Goal: Task Accomplishment & Management: Manage account settings

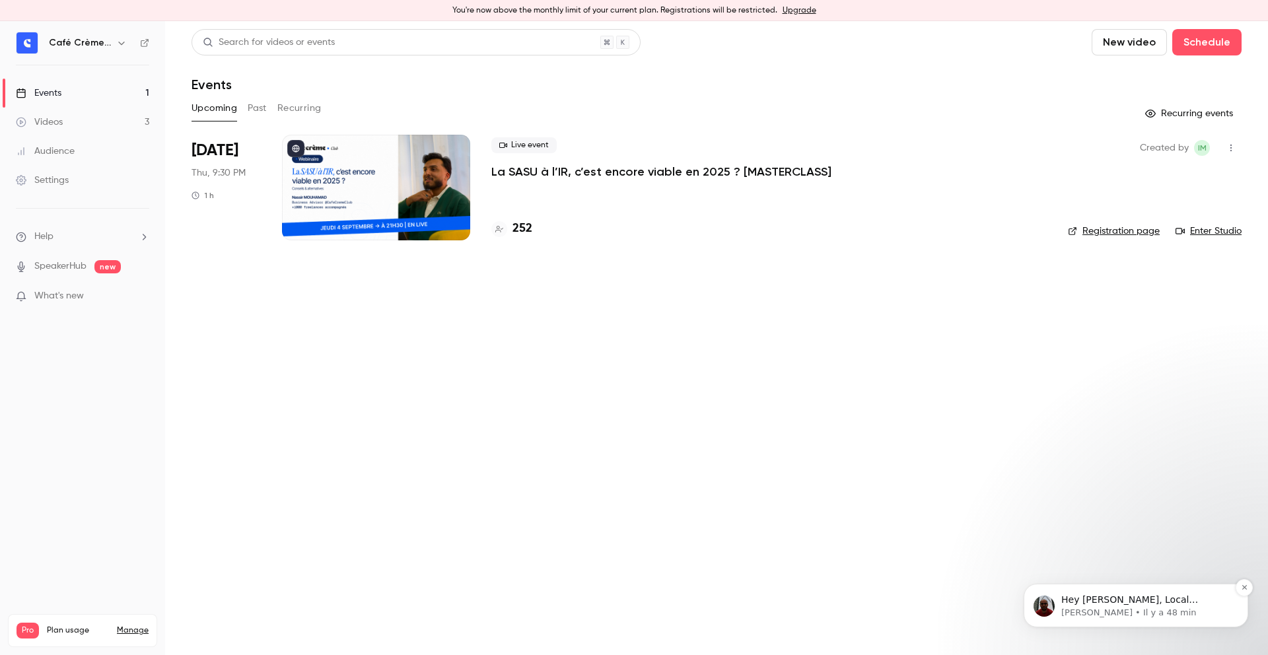
click at [1159, 619] on p "Salim • Il y a 48 min" at bounding box center [1146, 613] width 170 height 12
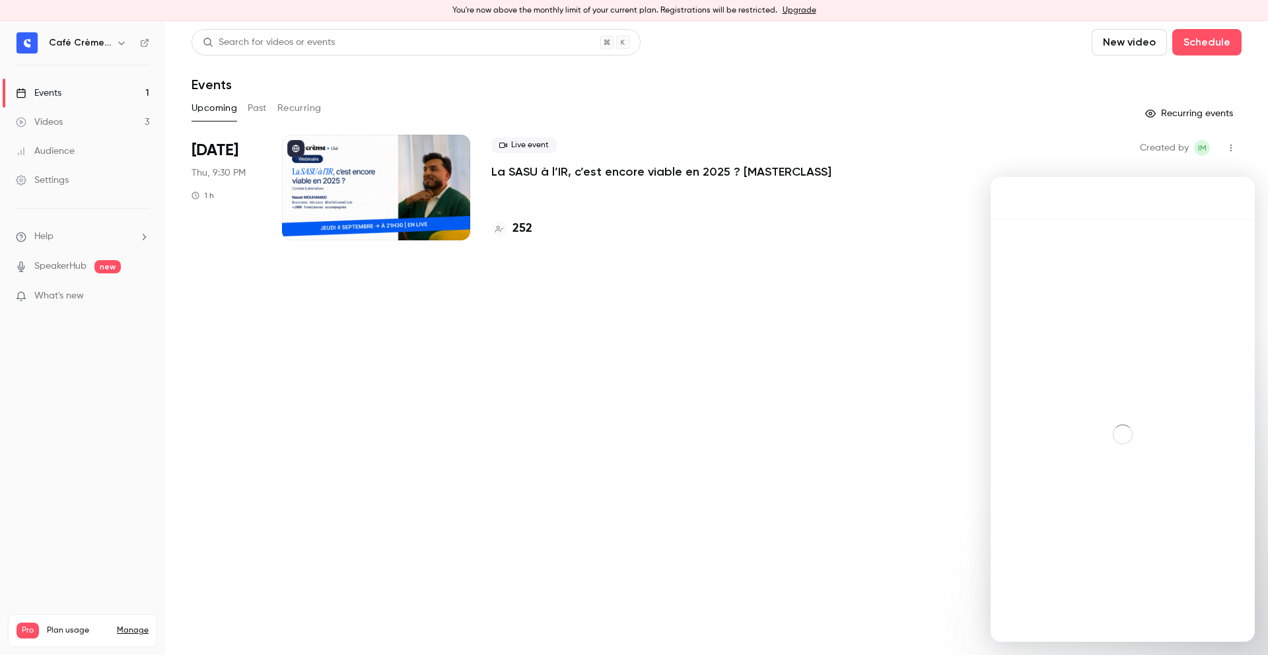
scroll to position [2, 0]
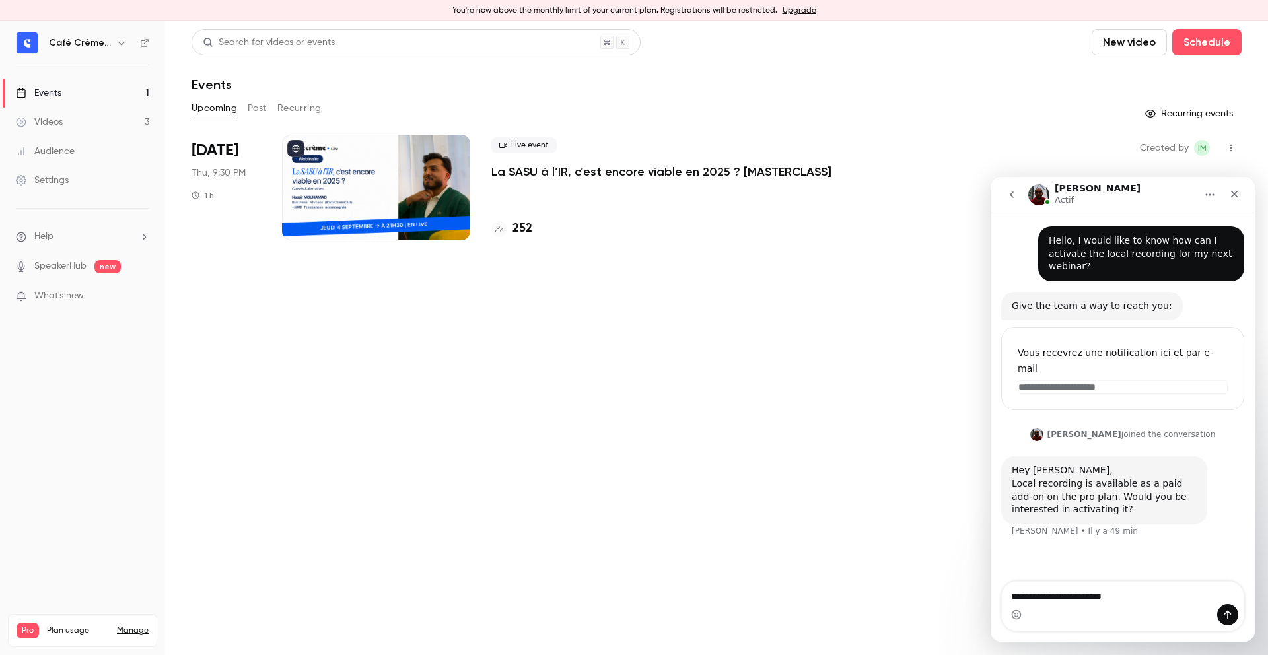
type textarea "**********"
click at [1126, 477] on div "Local recording is available as a paid add-on on the pro plan. Would you be int…" at bounding box center [1104, 496] width 185 height 39
click at [1235, 191] on icon "Fermer" at bounding box center [1234, 194] width 11 height 11
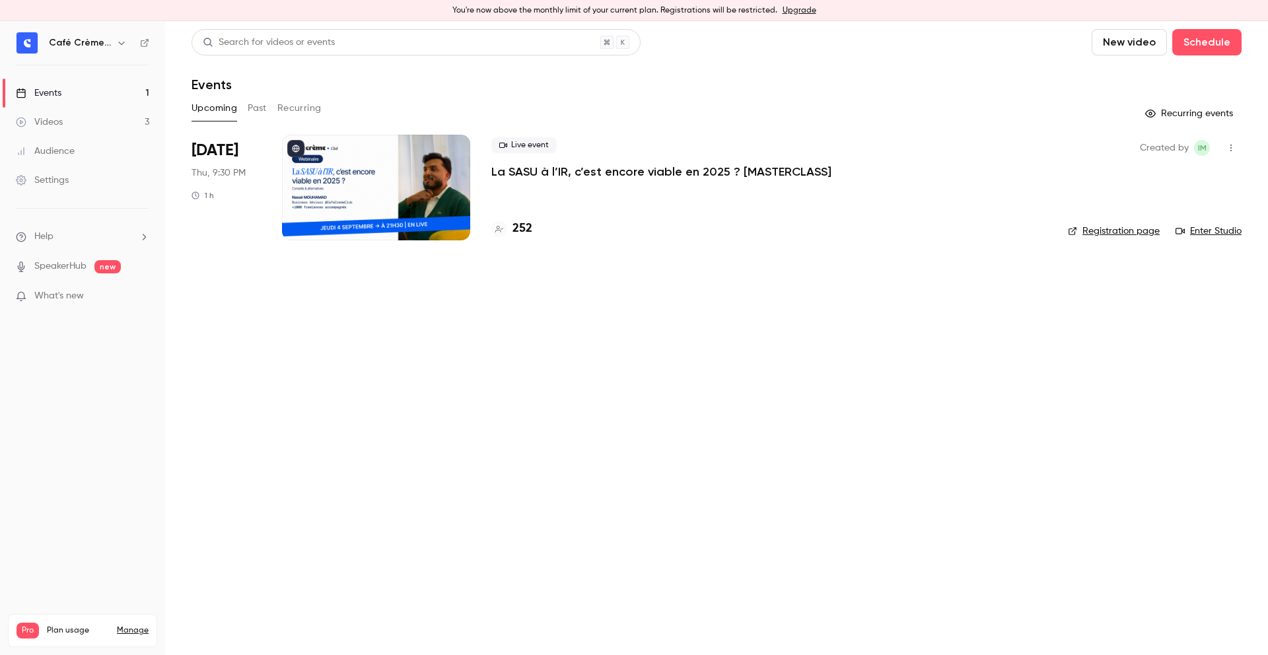
scroll to position [0, 0]
click at [631, 172] on p "La SASU à l’IR, c’est encore viable en 2025 ? [MASTERCLASS]" at bounding box center [661, 172] width 340 height 16
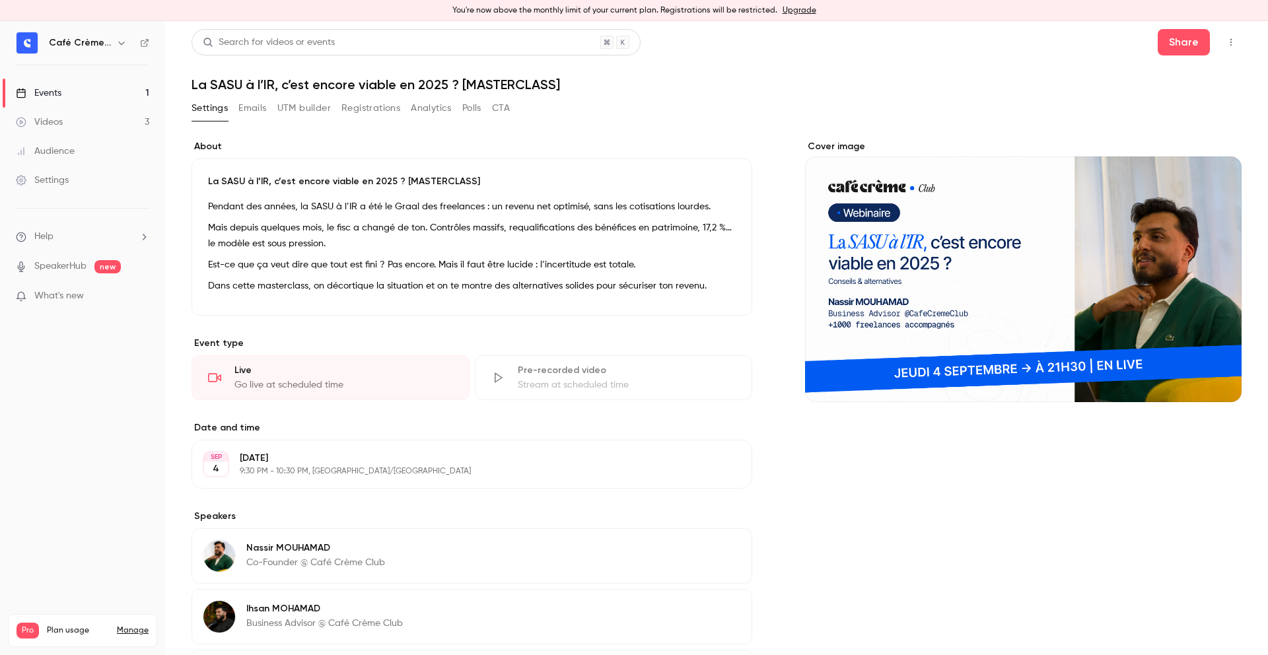
click at [365, 108] on button "Registrations" at bounding box center [370, 108] width 59 height 21
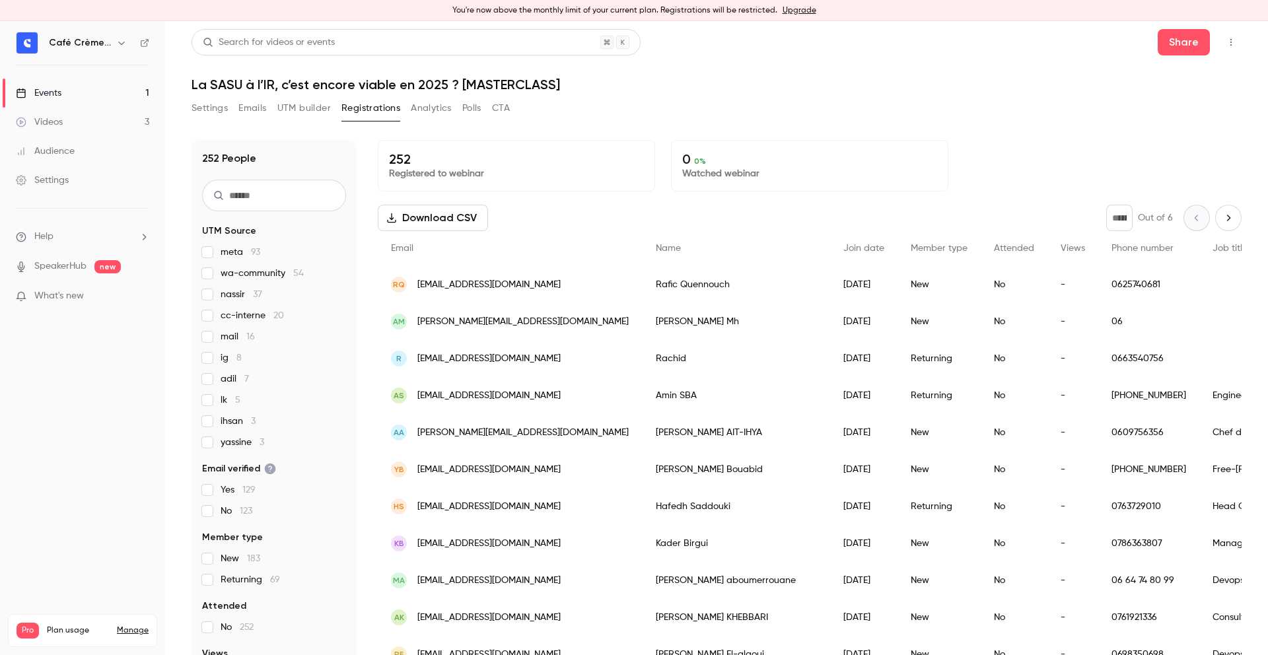
click at [289, 110] on button "UTM builder" at bounding box center [303, 108] width 53 height 21
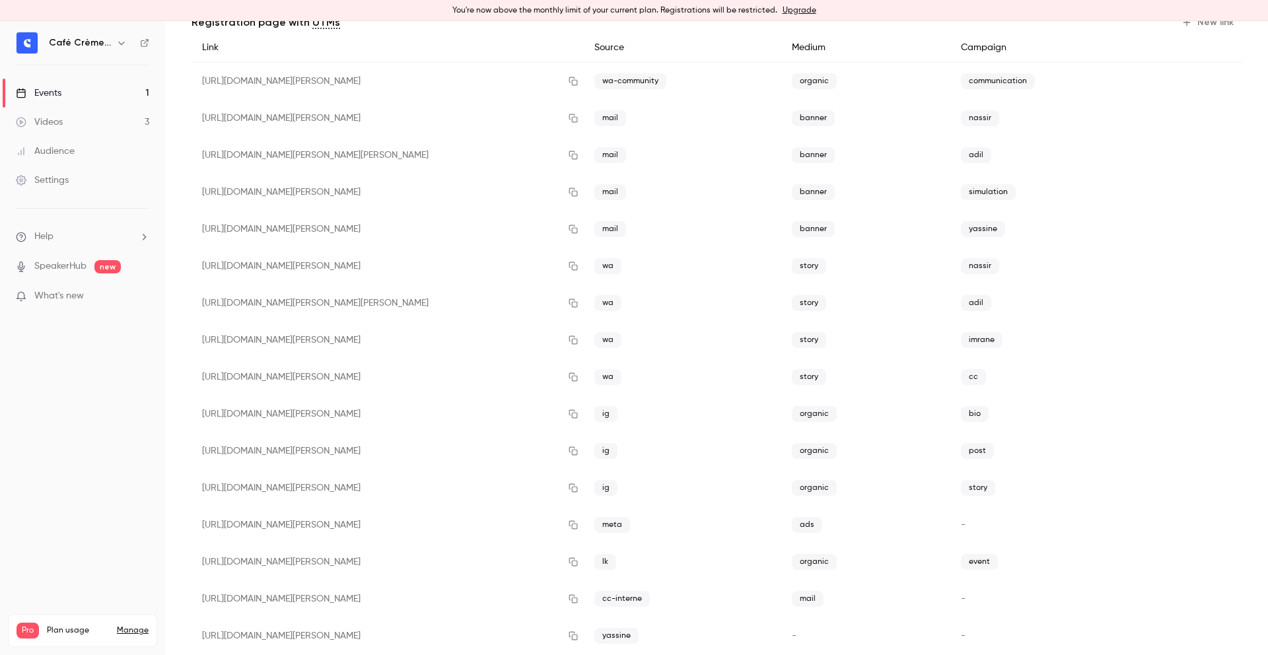
scroll to position [133, 0]
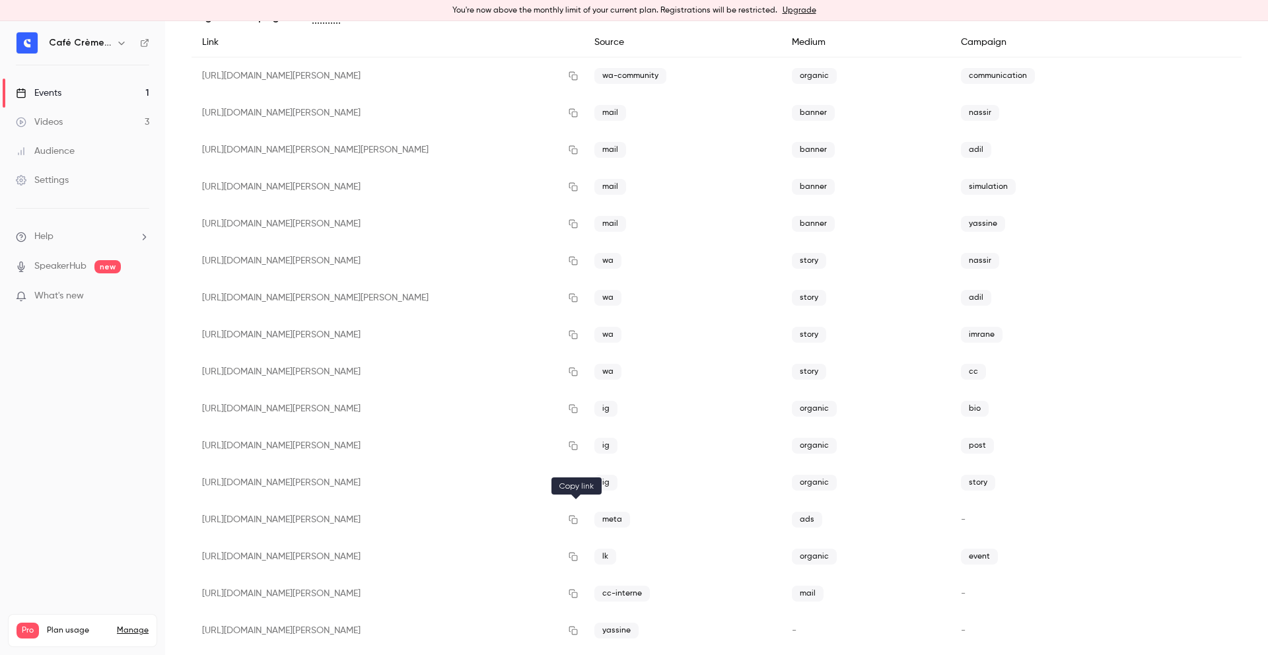
click at [578, 522] on icon "button" at bounding box center [573, 519] width 11 height 9
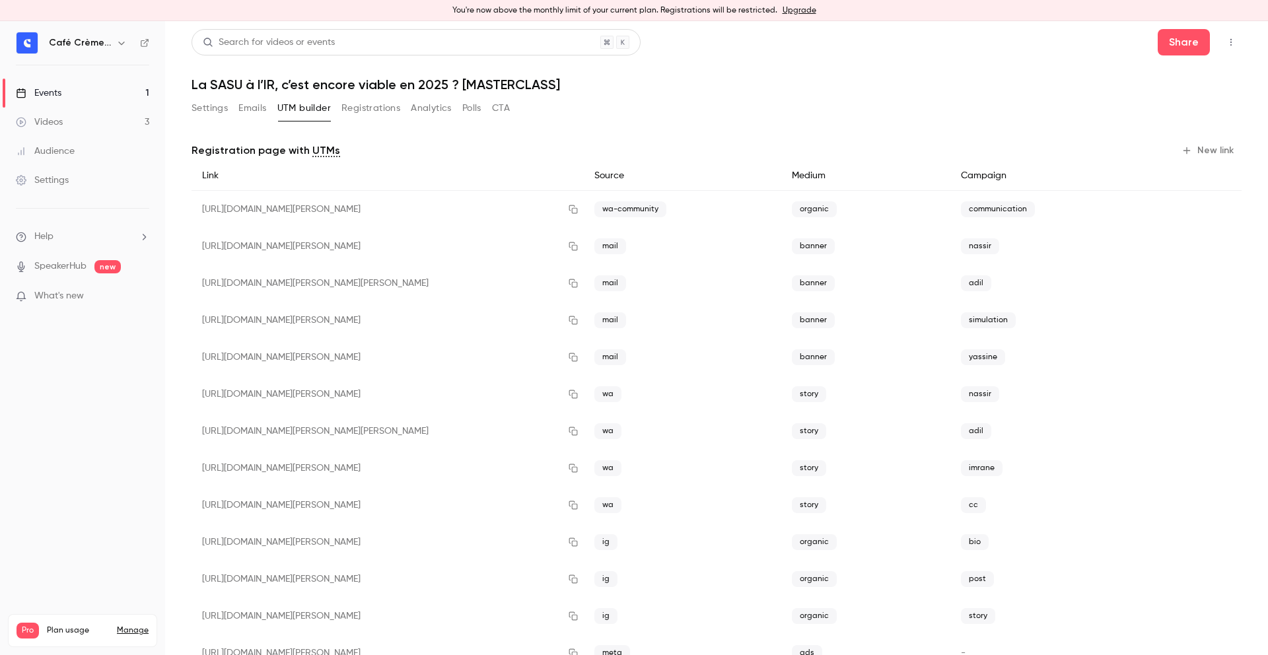
click at [708, 104] on div "Settings Emails UTM builder Registrations Analytics Polls CTA" at bounding box center [717, 111] width 1050 height 26
click at [717, 11] on div "You're now above the monthly limit of your current plan. Registrations will be …" at bounding box center [634, 10] width 1268 height 21
click at [741, 11] on div "You're now above the monthly limit of your current plan. Registrations will be …" at bounding box center [634, 10] width 1268 height 21
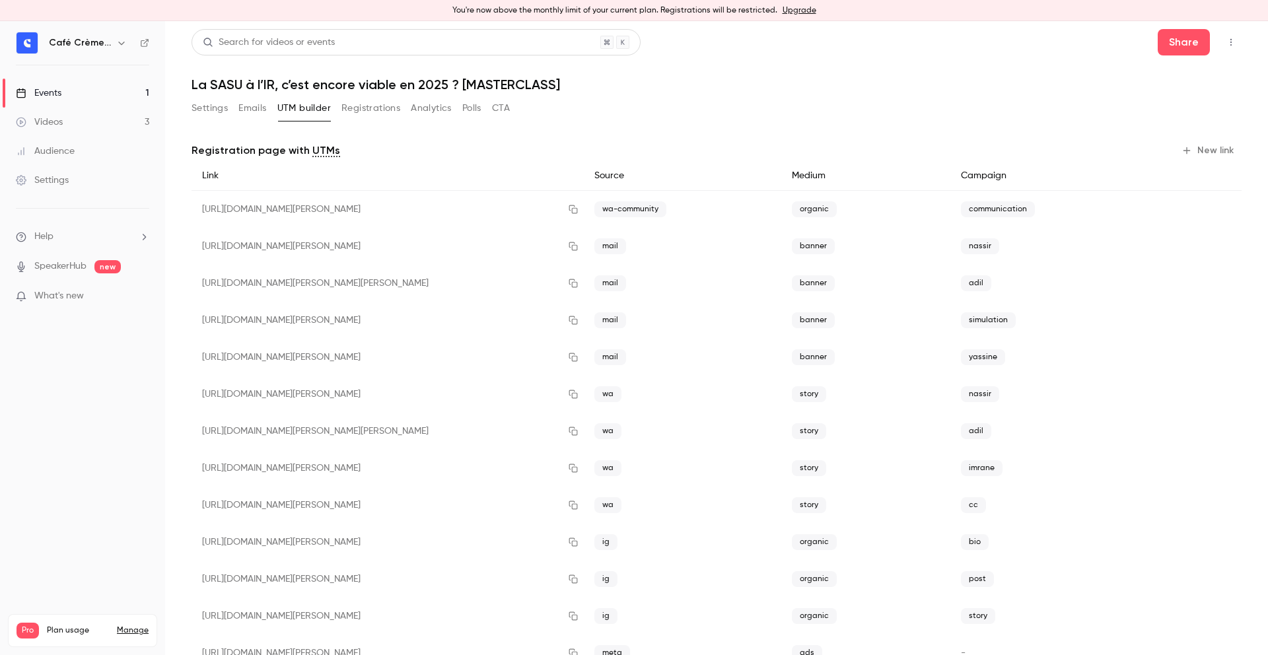
click at [795, 11] on link "Upgrade" at bounding box center [800, 10] width 34 height 11
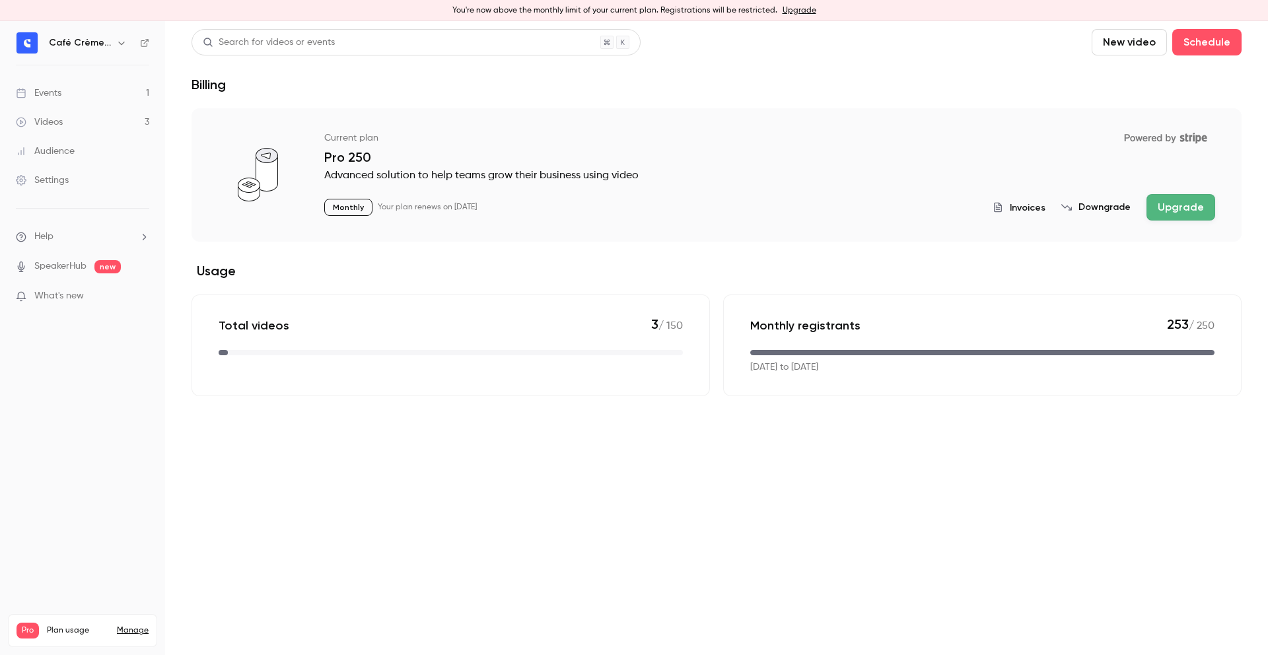
click at [1174, 202] on button "Upgrade" at bounding box center [1180, 207] width 69 height 26
